Goal: Check status: Check status

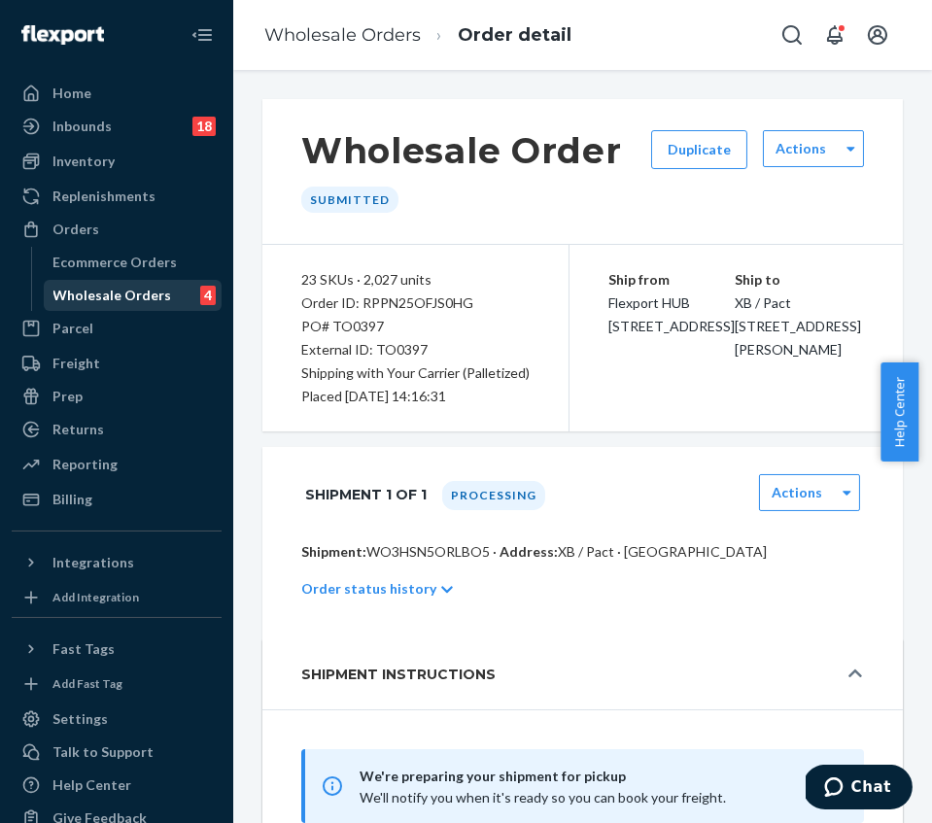
click at [94, 301] on div "Wholesale Orders" at bounding box center [112, 295] width 119 height 19
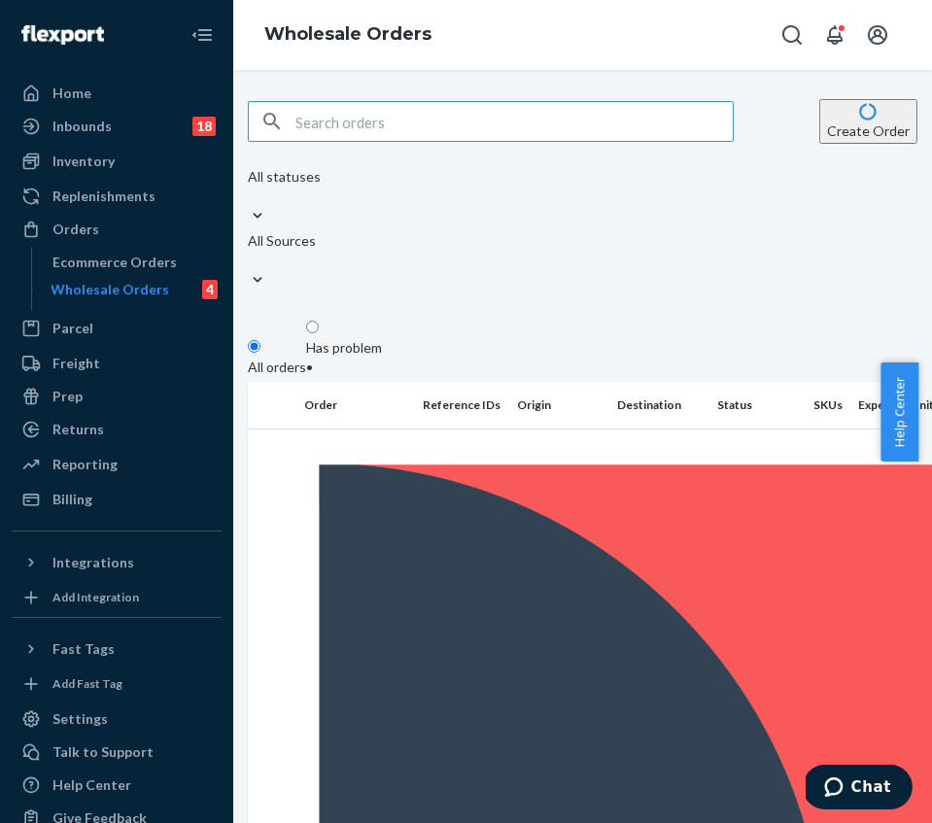
click at [363, 123] on input "text" at bounding box center [513, 121] width 437 height 39
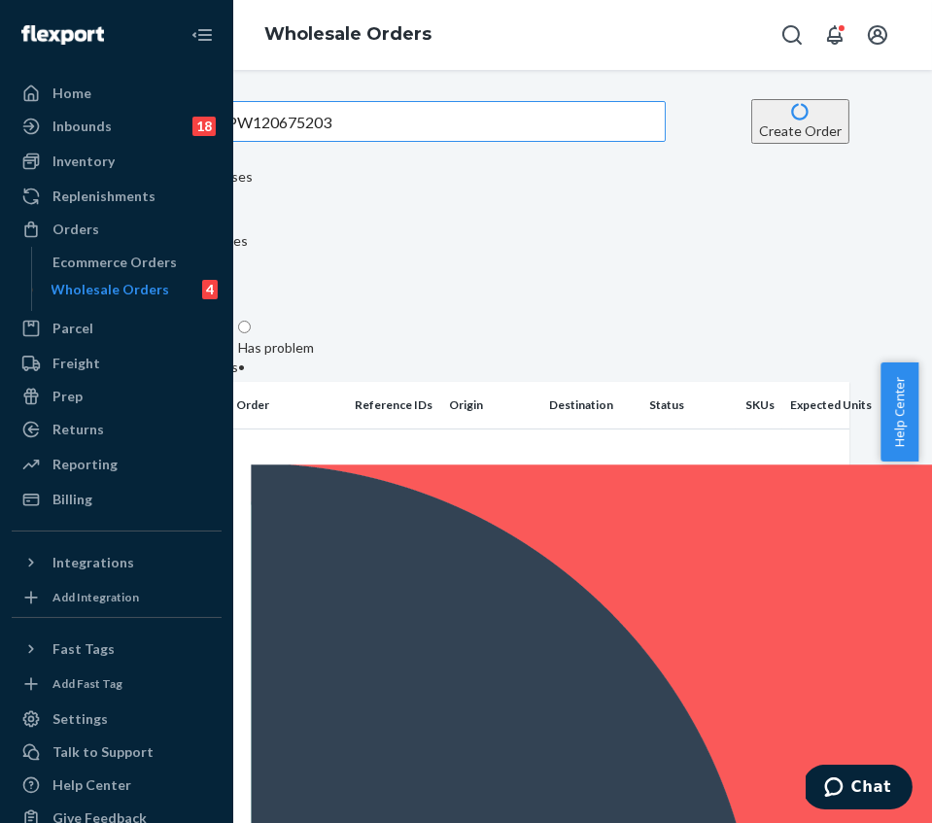
scroll to position [0, 120]
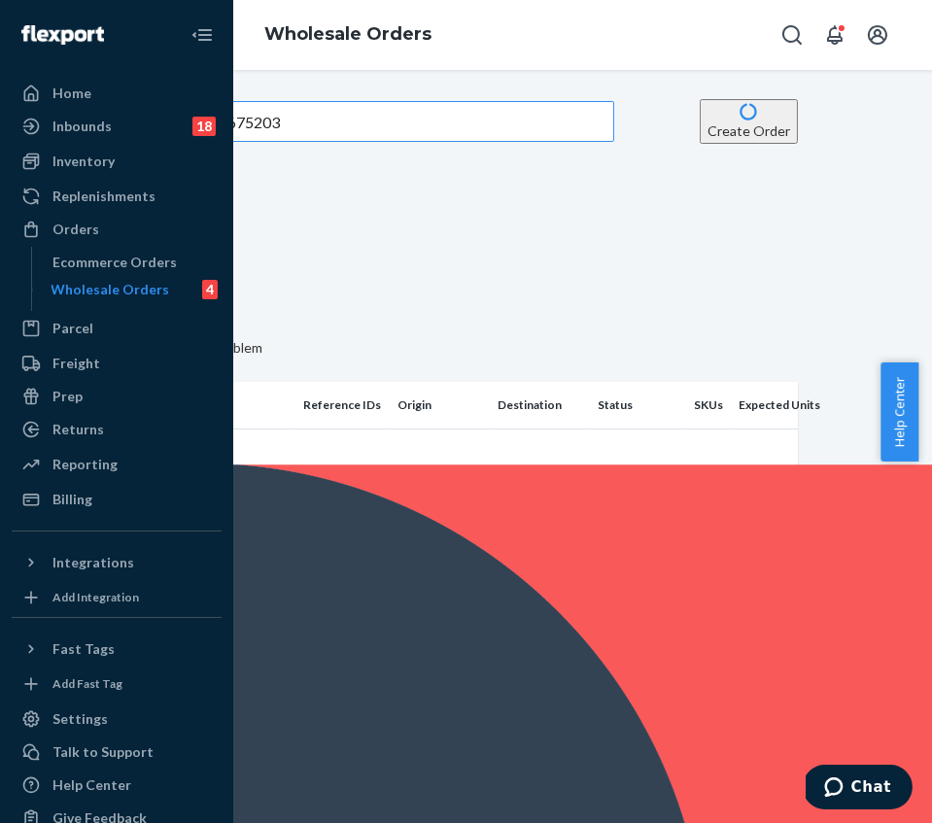
type input "PW120675203"
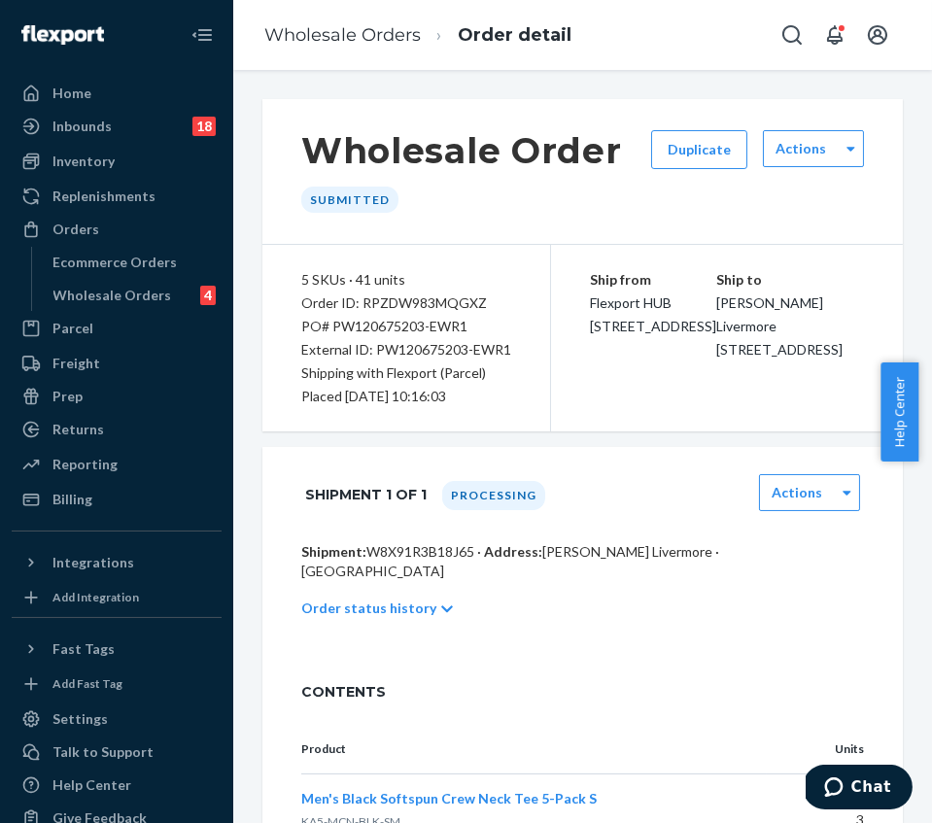
click at [403, 458] on div "Wholesale Order Submitted Duplicate Actions 5 SKUs · 41 units Order ID: RPZDW98…" at bounding box center [582, 677] width 640 height 1156
